Goal: Task Accomplishment & Management: Manage account settings

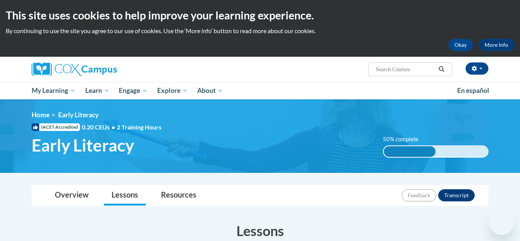
scroll to position [419, 0]
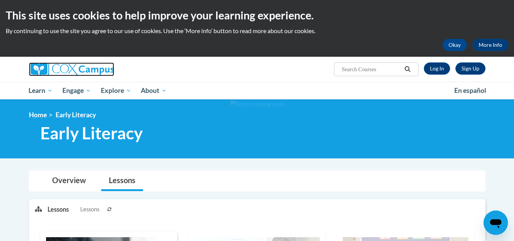
click at [71, 73] on img at bounding box center [71, 69] width 85 height 14
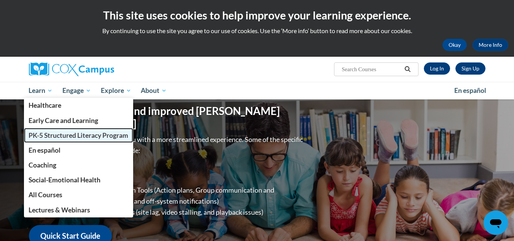
click at [53, 136] on span "PK-5 Structured Literacy Program" at bounding box center [79, 135] width 100 height 8
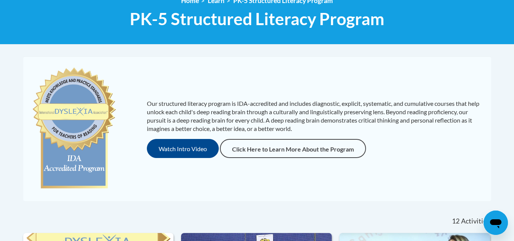
scroll to position [266, 0]
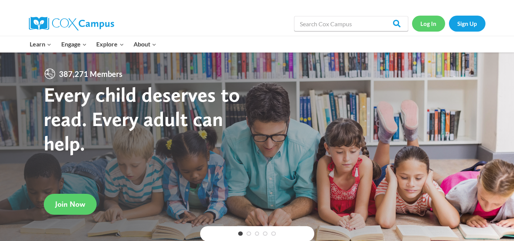
click at [429, 26] on link "Log In" at bounding box center [428, 24] width 33 height 16
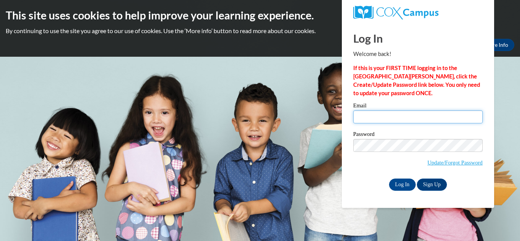
click at [363, 112] on input "Email" at bounding box center [417, 116] width 129 height 13
type input "[PERSON_NAME][EMAIL_ADDRESS][PERSON_NAME][DOMAIN_NAME]"
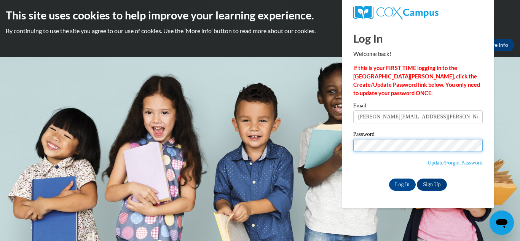
click at [389, 178] on input "Log In" at bounding box center [402, 184] width 27 height 12
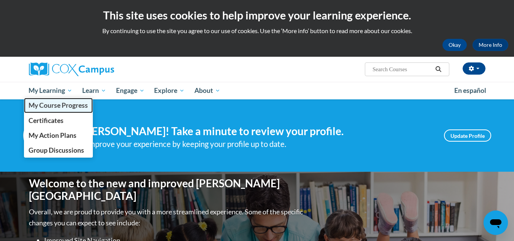
click at [65, 105] on span "My Course Progress" at bounding box center [58, 105] width 59 height 8
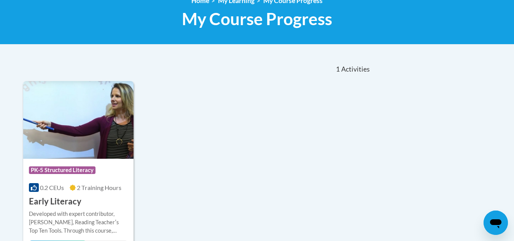
scroll to position [228, 0]
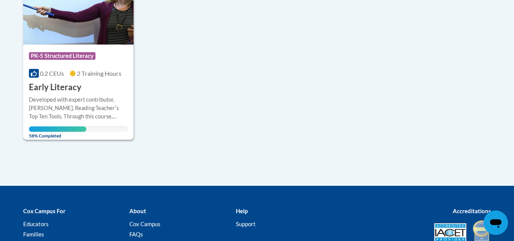
click at [46, 84] on h3 "Early Literacy" at bounding box center [55, 87] width 53 height 12
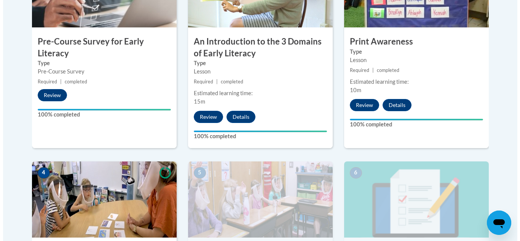
scroll to position [419, 0]
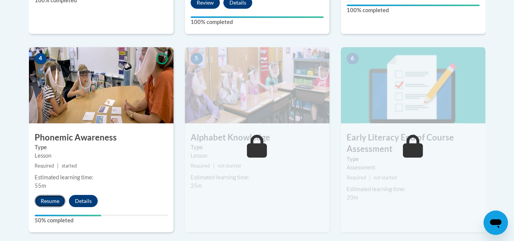
click at [41, 199] on button "Resume" at bounding box center [50, 201] width 31 height 12
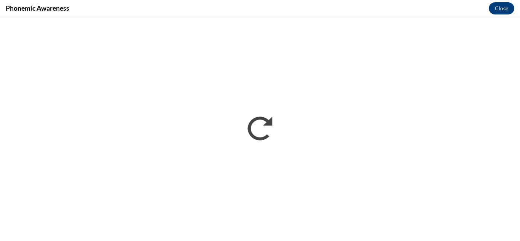
scroll to position [0, 0]
